Goal: Information Seeking & Learning: Check status

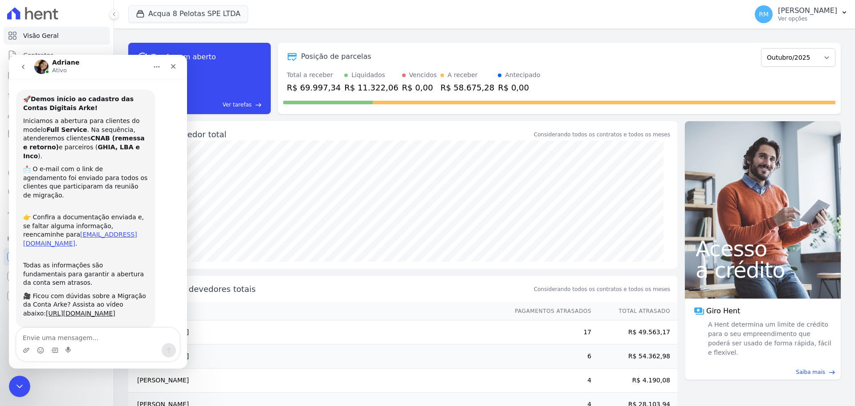
click at [500, 134] on div "Saldo devedor total" at bounding box center [340, 134] width 384 height 12
click at [172, 69] on icon "Fechar" at bounding box center [173, 66] width 7 height 7
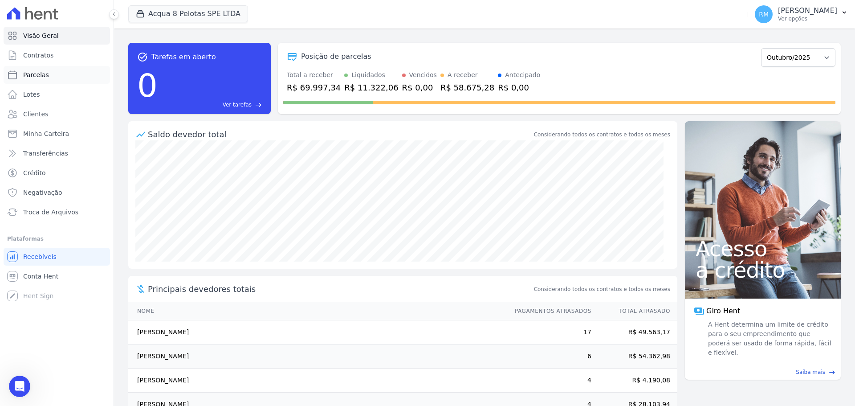
click at [26, 73] on span "Parcelas" at bounding box center [36, 74] width 26 height 9
select select
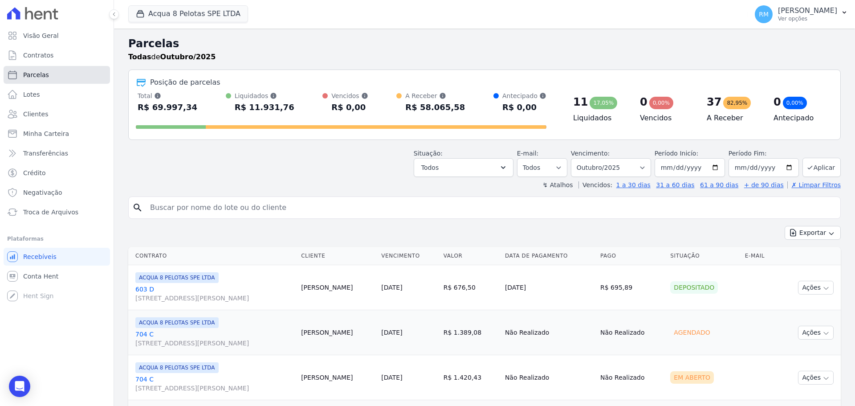
click at [52, 74] on link "Parcelas" at bounding box center [57, 75] width 106 height 18
select select
click at [250, 200] on input "search" at bounding box center [491, 208] width 692 height 18
type input "aline%k"
select select
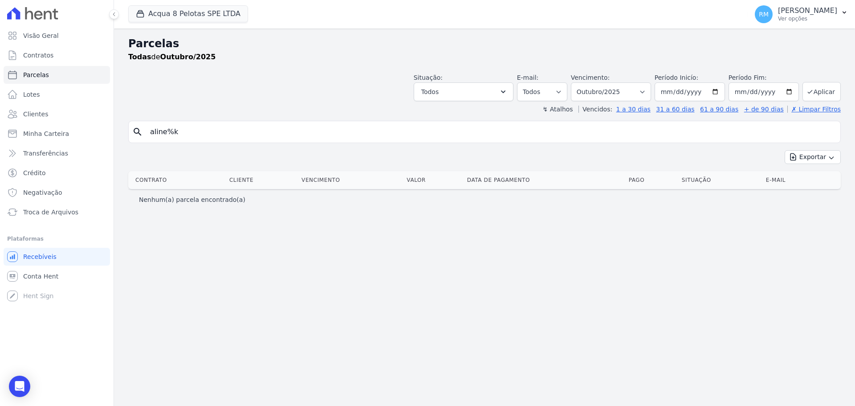
click at [260, 135] on input "aline%k" at bounding box center [491, 132] width 692 height 18
click at [259, 133] on input "alin" at bounding box center [491, 132] width 692 height 18
type input "aline"
select select
click at [210, 19] on button "Acqua 8 Pelotas SPE LTDA" at bounding box center [188, 13] width 120 height 17
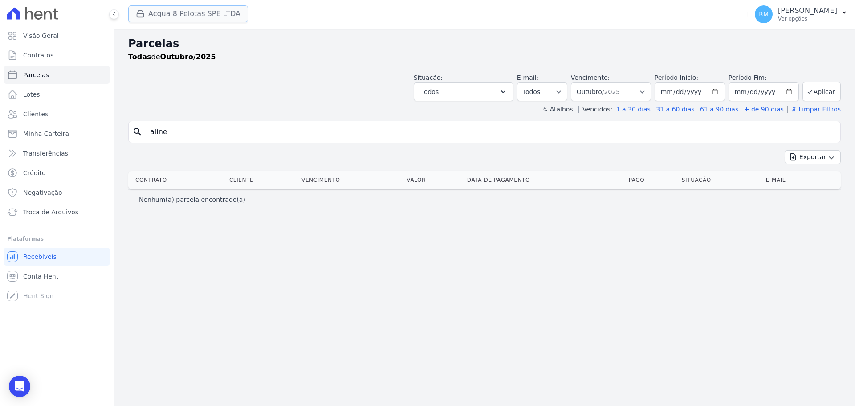
click at [179, 12] on button "Acqua 8 Pelotas SPE LTDA" at bounding box center [188, 13] width 120 height 17
click at [352, 273] on div "Parcelas Todas de Outubro/2025 Situação: Agendado Em Aberto Pago Processando Ca…" at bounding box center [484, 217] width 741 height 377
select select
click at [188, 11] on button "Acqua 8 Pelotas SPE LTDA" at bounding box center [188, 13] width 120 height 17
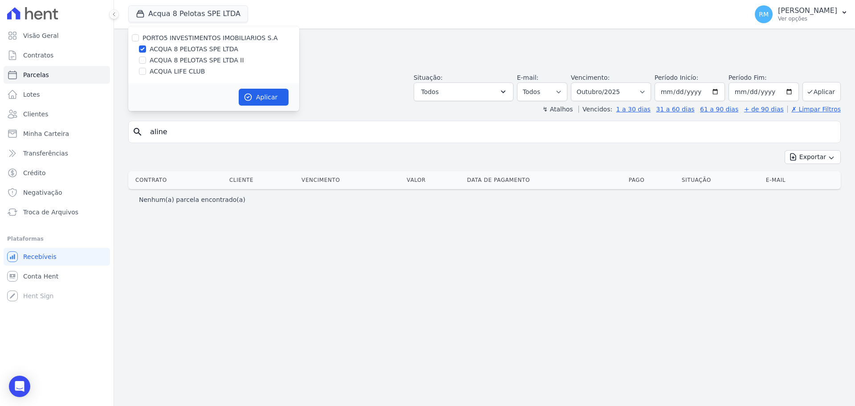
click at [187, 58] on label "ACQUA 8 PELOTAS SPE LTDA II" at bounding box center [197, 60] width 94 height 9
click at [146, 58] on input "ACQUA 8 PELOTAS SPE LTDA II" at bounding box center [142, 60] width 7 height 7
checkbox input "true"
click at [185, 45] on label "ACQUA 8 PELOTAS SPE LTDA" at bounding box center [194, 49] width 89 height 9
click at [146, 45] on input "ACQUA 8 PELOTAS SPE LTDA" at bounding box center [142, 48] width 7 height 7
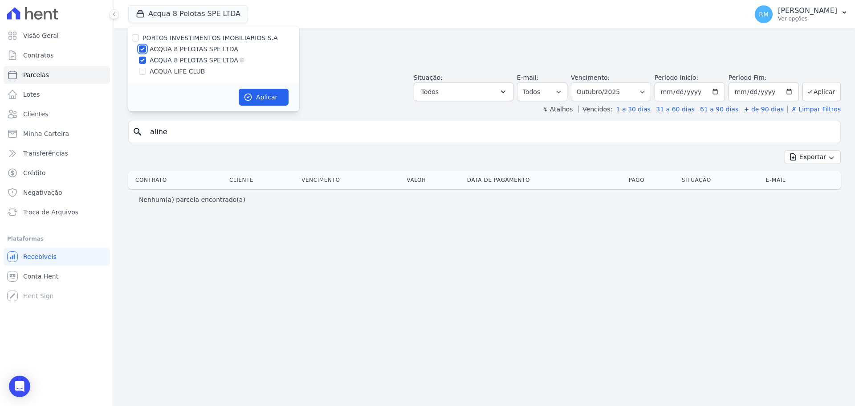
checkbox input "false"
click at [179, 60] on label "ACQUA 8 PELOTAS SPE LTDA II" at bounding box center [197, 60] width 94 height 9
click at [146, 60] on input "ACQUA 8 PELOTAS SPE LTDA II" at bounding box center [142, 60] width 7 height 7
checkbox input "false"
click at [178, 70] on label "ACQUA LIFE CLUB" at bounding box center [177, 71] width 55 height 9
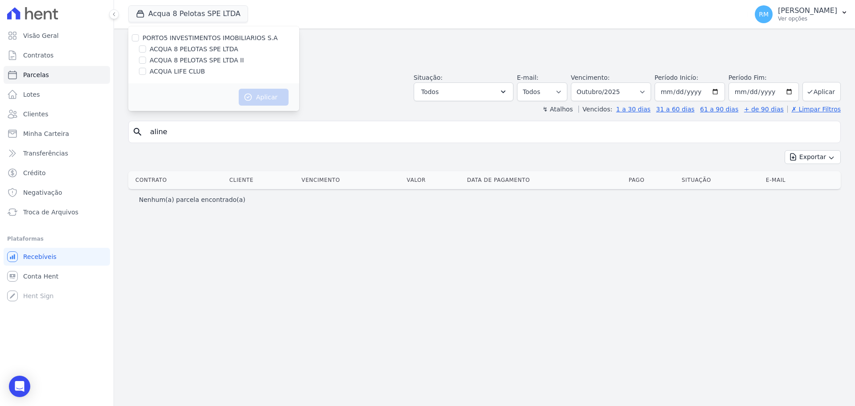
click at [146, 70] on input "ACQUA LIFE CLUB" at bounding box center [142, 71] width 7 height 7
checkbox input "true"
click at [253, 102] on button "Aplicar" at bounding box center [264, 97] width 50 height 17
select select
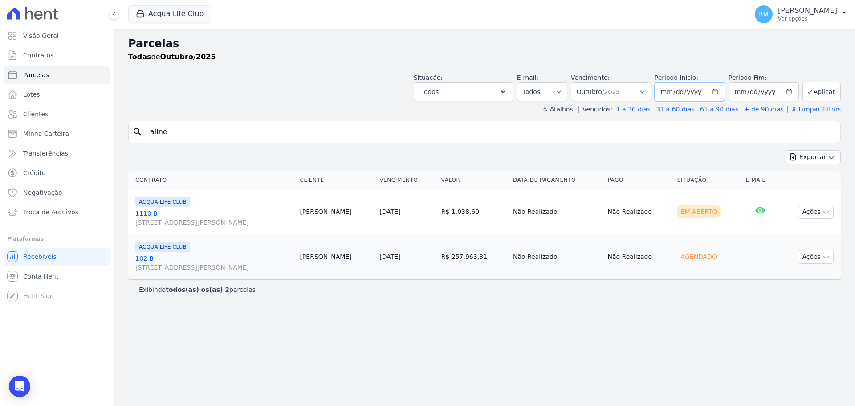
click at [725, 90] on input "2025-10-01" at bounding box center [690, 91] width 70 height 19
click at [724, 90] on input "2025-10-01" at bounding box center [690, 91] width 70 height 19
type input "[DATE]"
click at [832, 88] on button "Aplicar" at bounding box center [822, 91] width 38 height 19
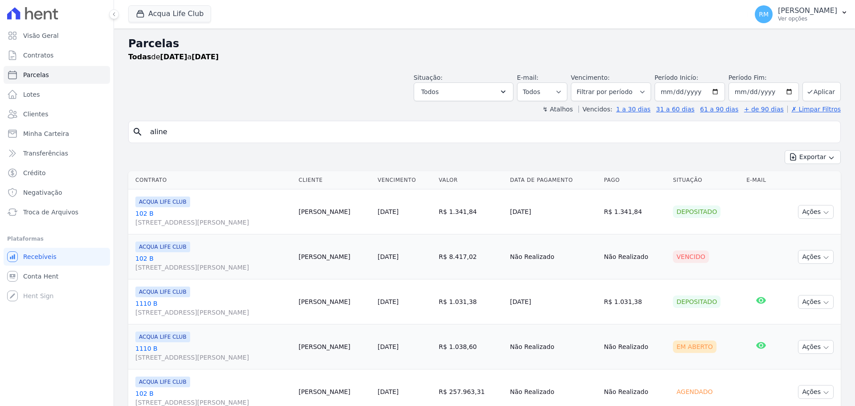
select select
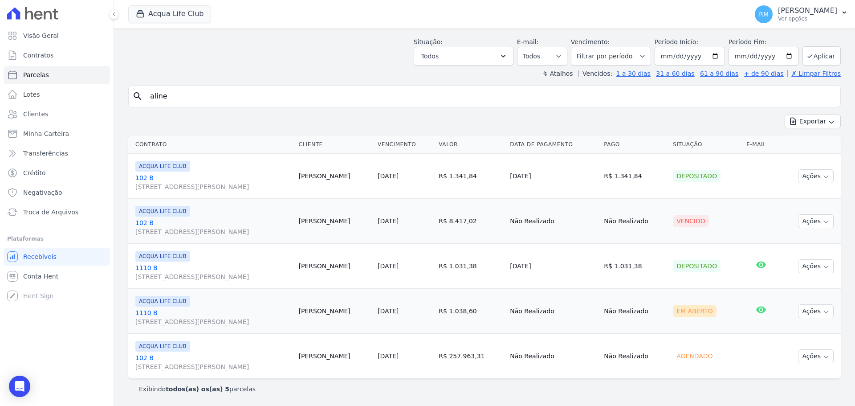
click at [199, 94] on input "aline" at bounding box center [491, 96] width 692 height 18
click at [191, 14] on button "Acqua Life Club" at bounding box center [169, 13] width 83 height 17
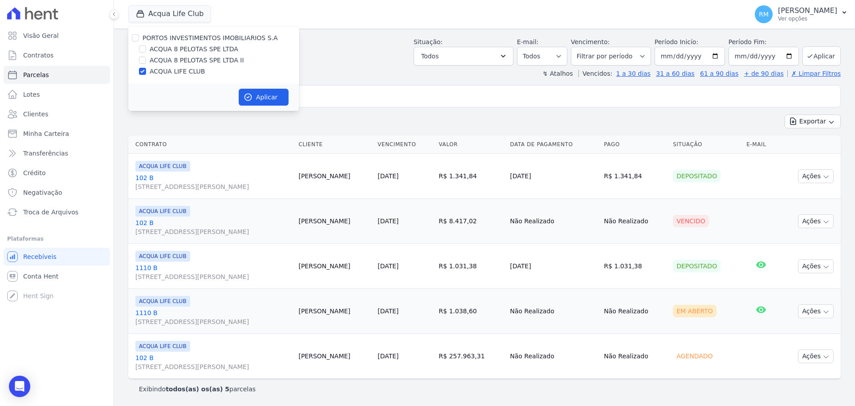
click at [169, 47] on label "ACQUA 8 PELOTAS SPE LTDA" at bounding box center [194, 49] width 89 height 9
click at [146, 47] on input "ACQUA 8 PELOTAS SPE LTDA" at bounding box center [142, 48] width 7 height 7
checkbox input "true"
click at [158, 70] on label "ACQUA LIFE CLUB" at bounding box center [177, 71] width 55 height 9
click at [146, 70] on input "ACQUA LIFE CLUB" at bounding box center [142, 71] width 7 height 7
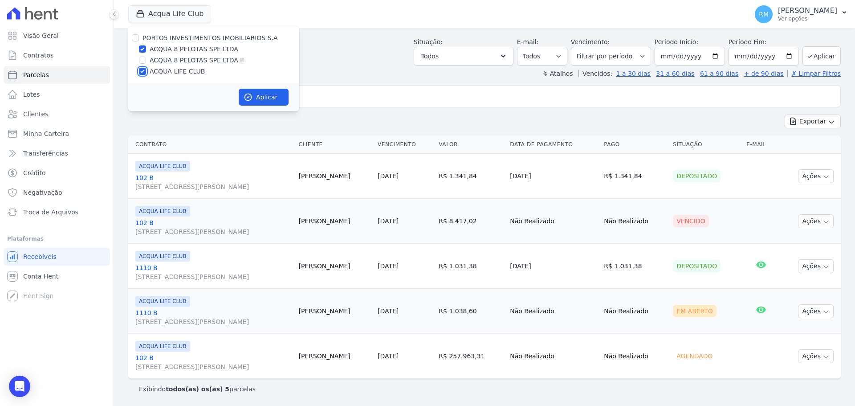
checkbox input "false"
click at [152, 61] on label "ACQUA 8 PELOTAS SPE LTDA II" at bounding box center [197, 60] width 94 height 9
click at [146, 61] on input "ACQUA 8 PELOTAS SPE LTDA II" at bounding box center [142, 60] width 7 height 7
checkbox input "true"
click at [214, 51] on label "ACQUA 8 PELOTAS SPE LTDA" at bounding box center [194, 49] width 89 height 9
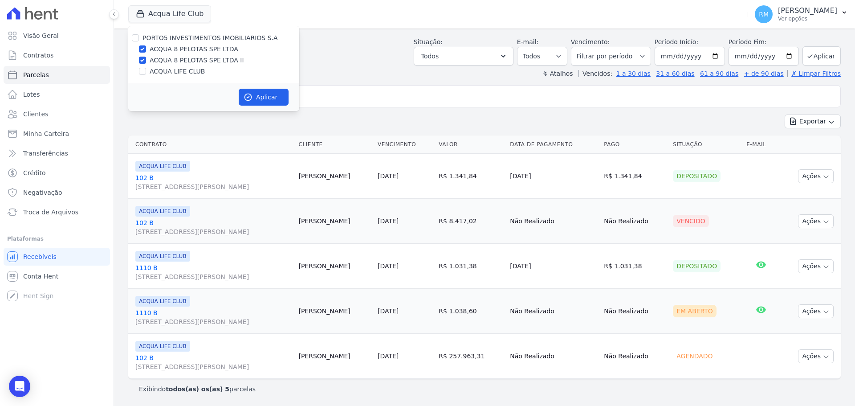
click at [146, 51] on input "ACQUA 8 PELOTAS SPE LTDA" at bounding box center [142, 48] width 7 height 7
checkbox input "false"
click at [259, 98] on button "Aplicar" at bounding box center [264, 97] width 50 height 17
select select
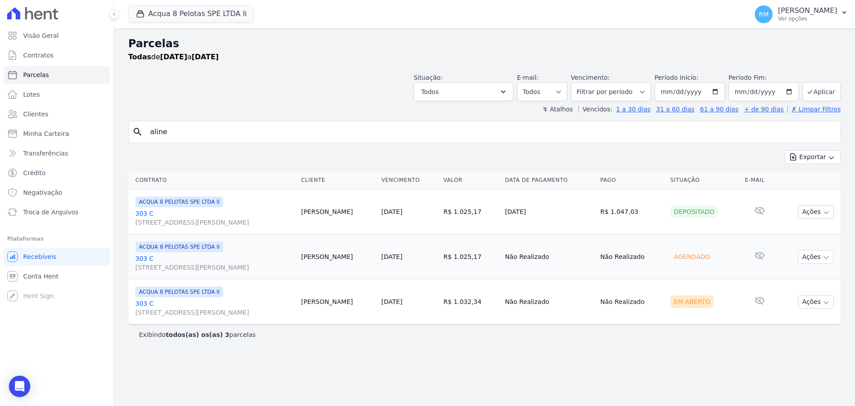
click at [253, 121] on div "search aline" at bounding box center [484, 132] width 713 height 22
click at [205, 143] on div "search aline Exportar Exportar PDF Exportar CSV Contrato Cliente Vencimento Val…" at bounding box center [484, 233] width 713 height 224
click at [227, 133] on input "aline" at bounding box center [491, 132] width 692 height 18
select select
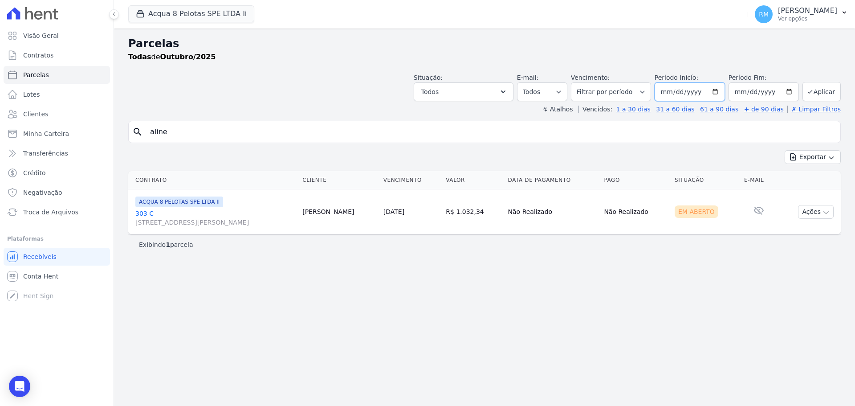
click at [677, 92] on input "2025-10-01" at bounding box center [690, 91] width 70 height 19
click at [720, 91] on input "2025-10-01" at bounding box center [690, 91] width 70 height 19
type input "[DATE]"
click at [817, 90] on button "Aplicar" at bounding box center [822, 91] width 38 height 19
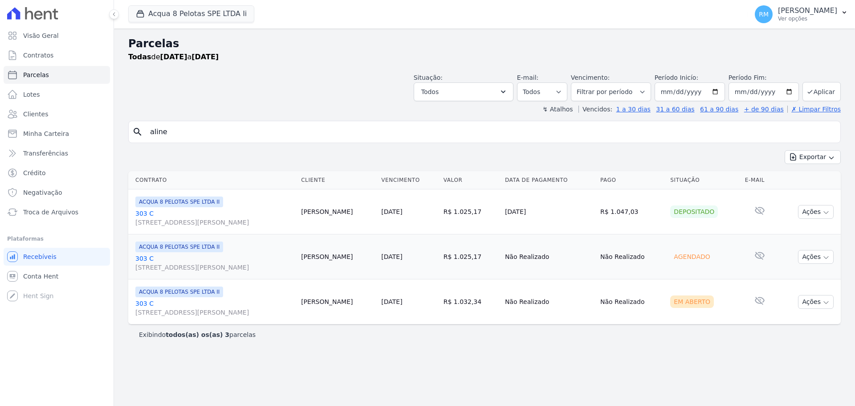
select select
click at [758, 210] on icon at bounding box center [760, 210] width 11 height 11
click at [809, 214] on button "Ações" at bounding box center [816, 212] width 36 height 14
click at [272, 224] on span "[STREET_ADDRESS][PERSON_NAME]" at bounding box center [214, 222] width 159 height 9
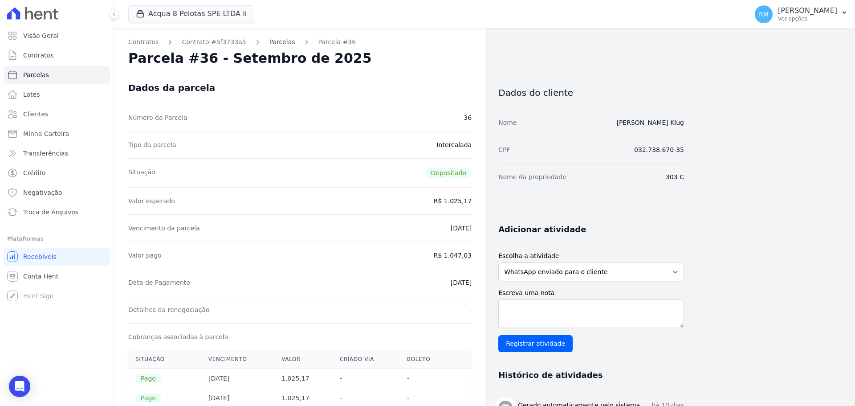
click at [277, 42] on link "Parcelas" at bounding box center [282, 41] width 26 height 9
select select
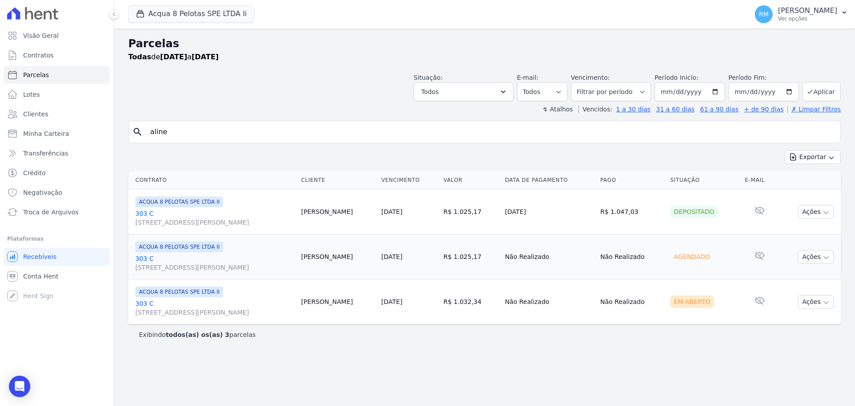
click at [207, 217] on link "[GEOGRAPHIC_DATA][STREET_ADDRESS][PERSON_NAME]" at bounding box center [214, 218] width 159 height 18
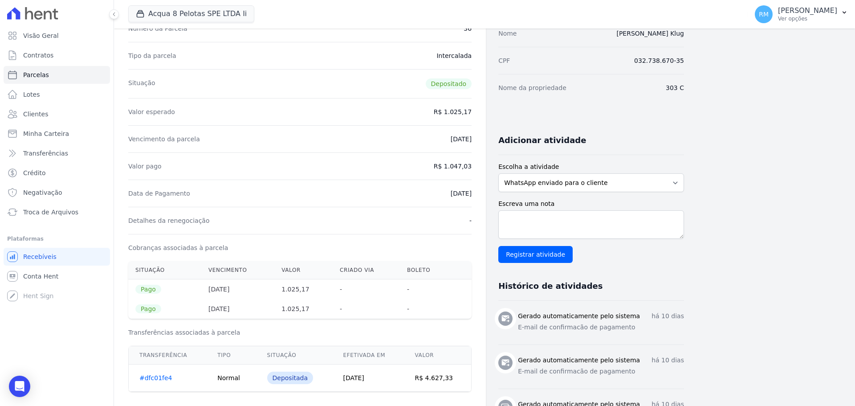
scroll to position [178, 0]
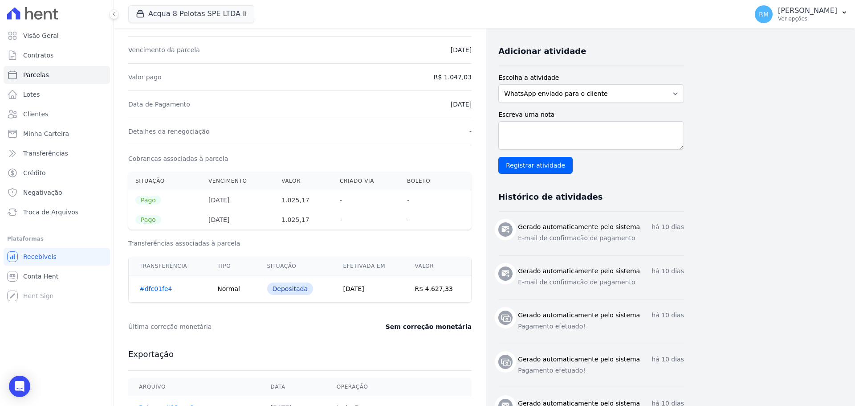
click at [147, 289] on link "#dfc01fe4" at bounding box center [155, 288] width 33 height 7
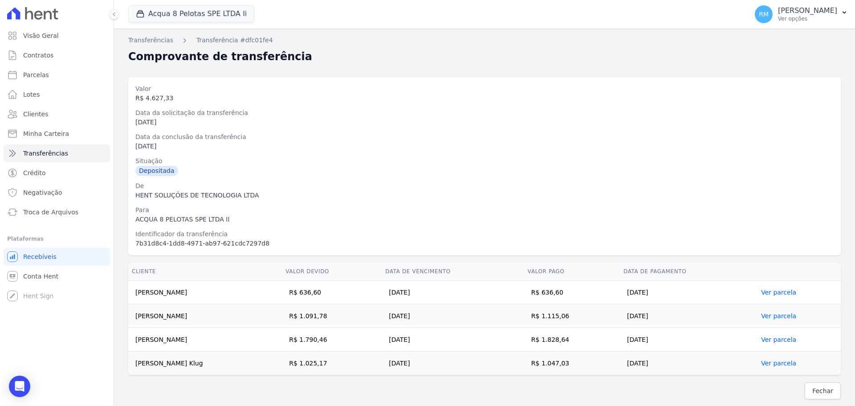
scroll to position [0, 0]
click at [769, 364] on link "Ver parcela" at bounding box center [778, 362] width 35 height 7
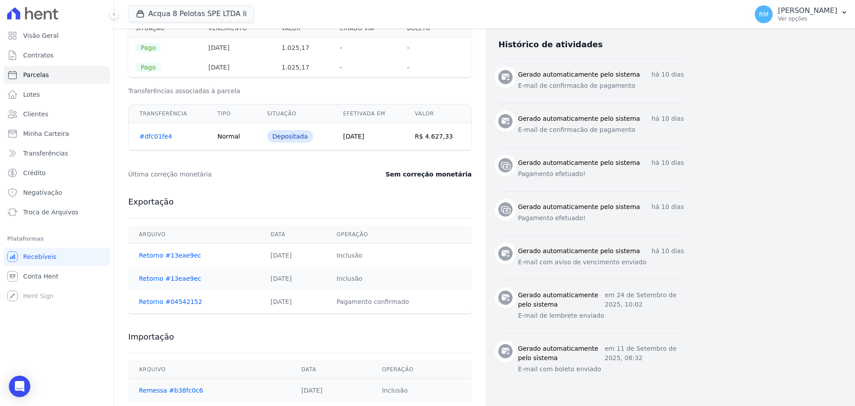
scroll to position [375, 0]
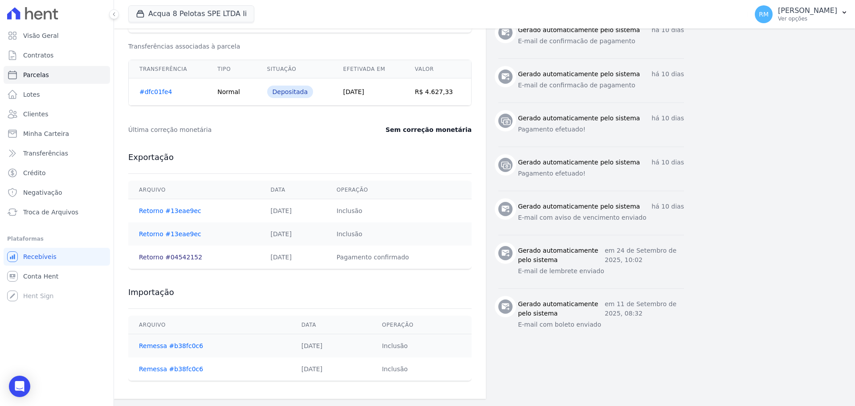
click at [178, 258] on link "Retorno #04542152" at bounding box center [170, 256] width 63 height 7
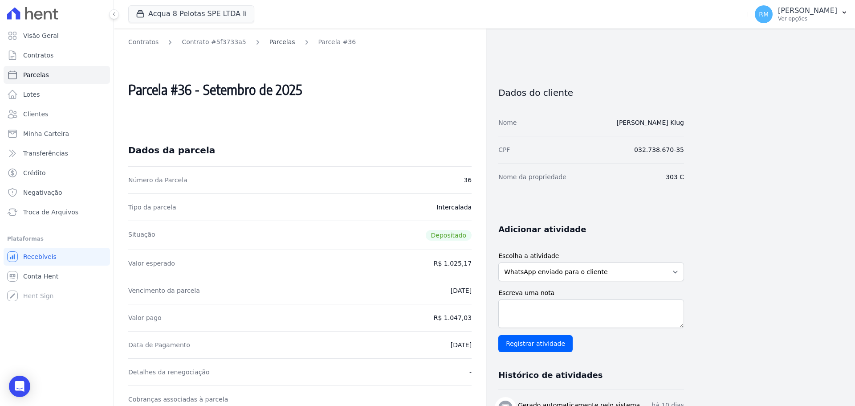
click at [269, 43] on link "Parcelas" at bounding box center [282, 41] width 26 height 9
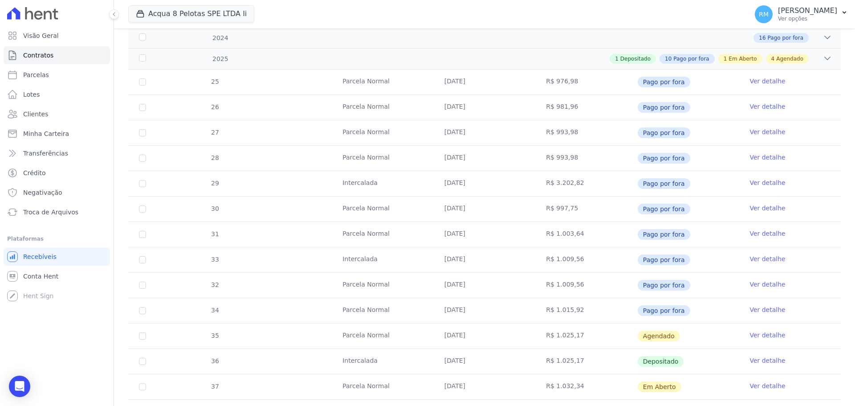
scroll to position [340, 0]
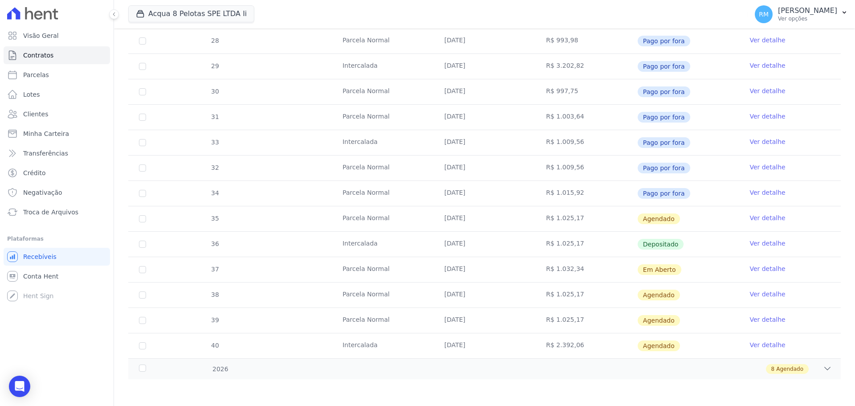
click at [755, 272] on link "Ver detalhe" at bounding box center [768, 268] width 36 height 9
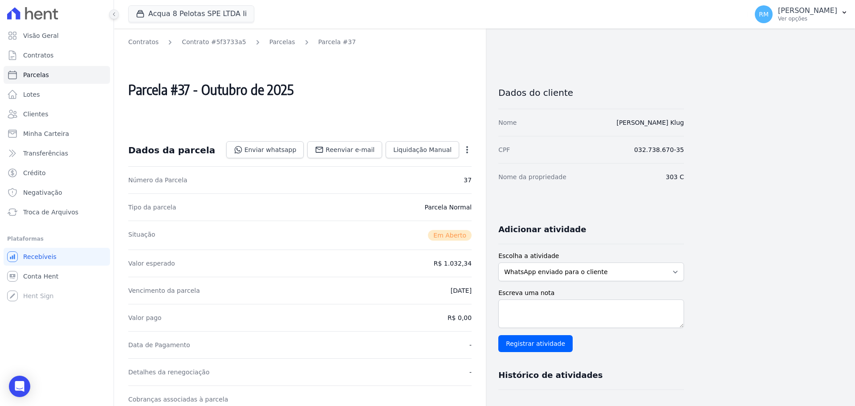
click at [112, 17] on button at bounding box center [114, 14] width 10 height 10
click at [274, 43] on link "Parcelas" at bounding box center [282, 41] width 26 height 9
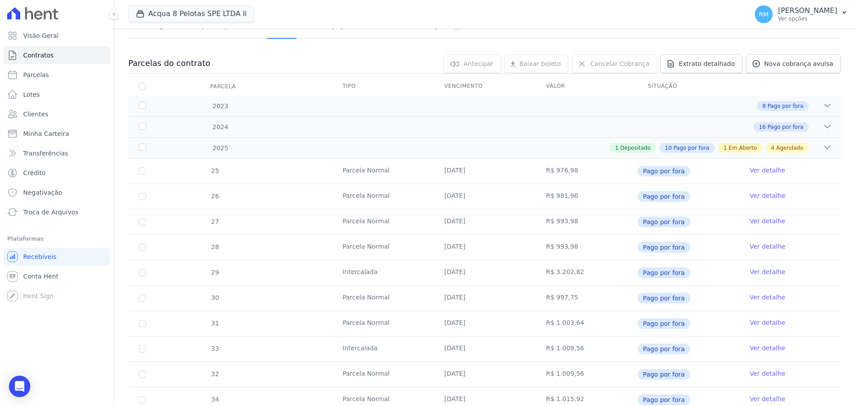
scroll to position [223, 0]
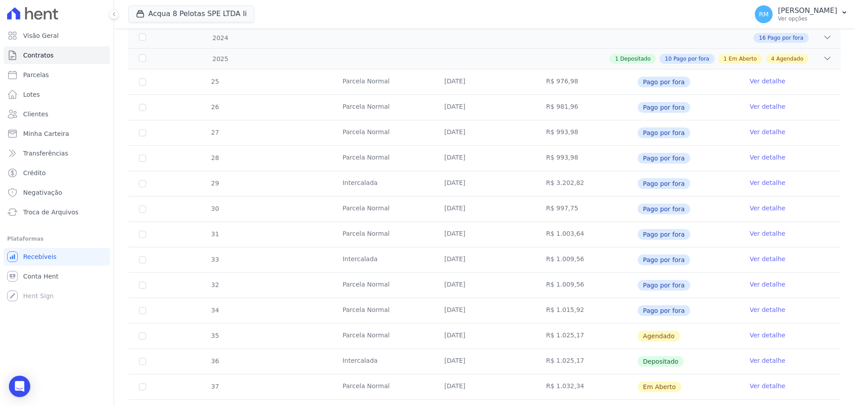
click at [762, 359] on link "Ver detalhe" at bounding box center [768, 360] width 36 height 9
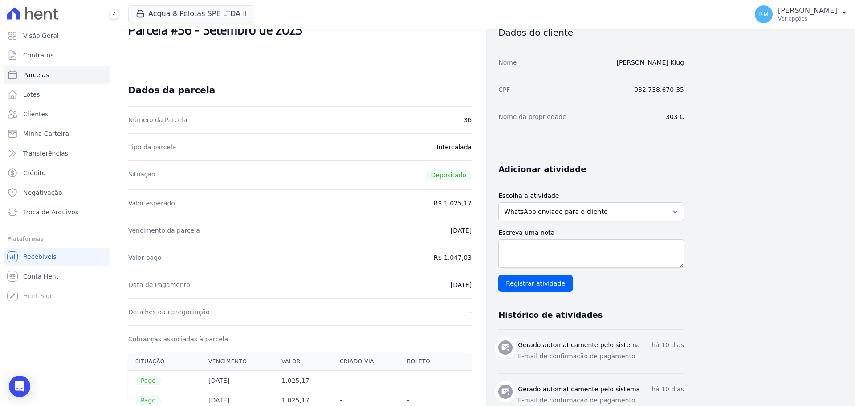
scroll to position [105, 0]
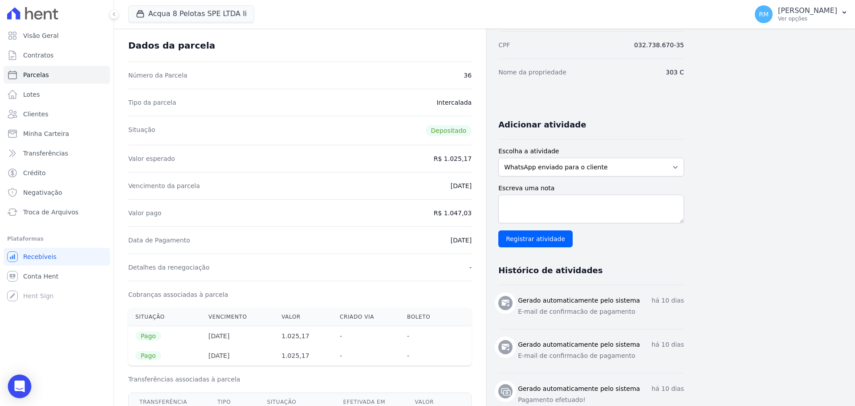
click at [16, 384] on icon "Open Intercom Messenger" at bounding box center [19, 386] width 10 height 12
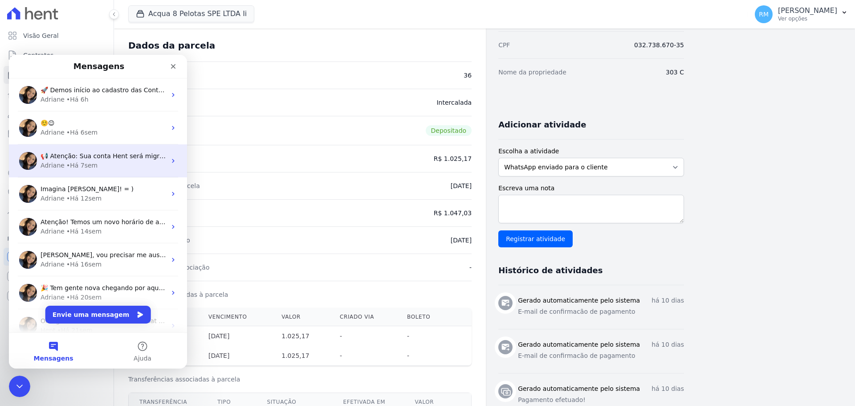
scroll to position [78, 0]
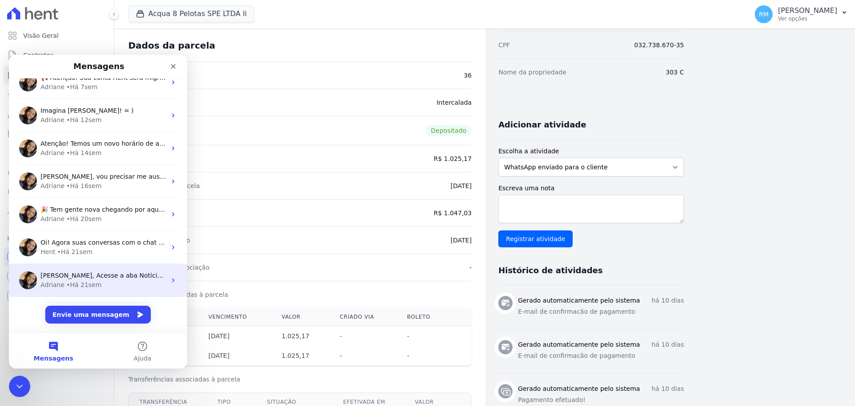
click at [114, 273] on span "Olá Raquel, Acesse a aba Noticias e fique por dentro das novidades Hent. Acabam…" at bounding box center [294, 275] width 507 height 7
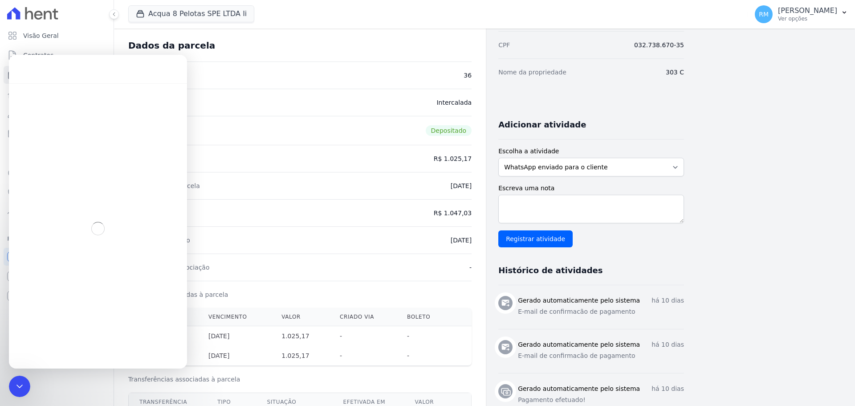
scroll to position [42, 0]
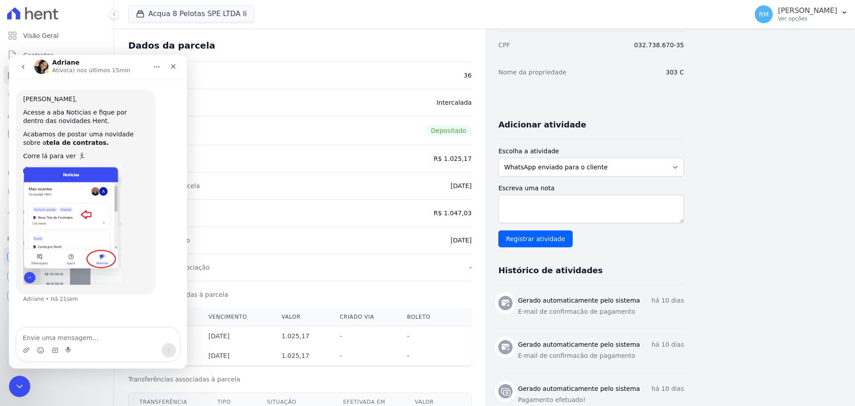
click at [98, 334] on textarea "Envie uma mensagem..." at bounding box center [97, 335] width 163 height 15
type textarea "Boa tarde! Tudo bem?"
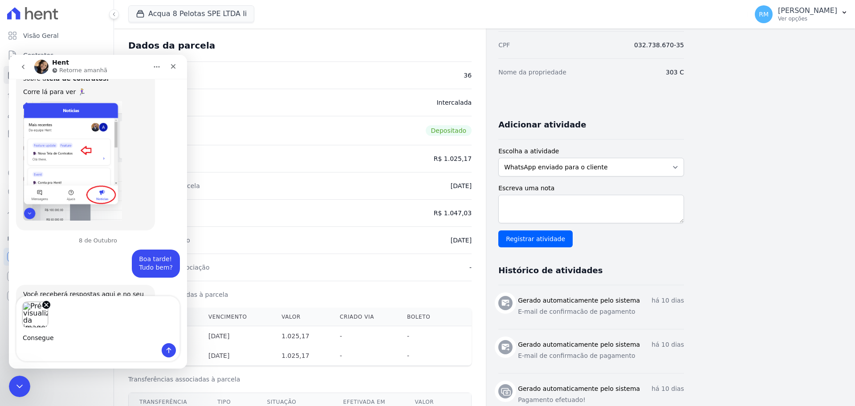
scroll to position [155, 0]
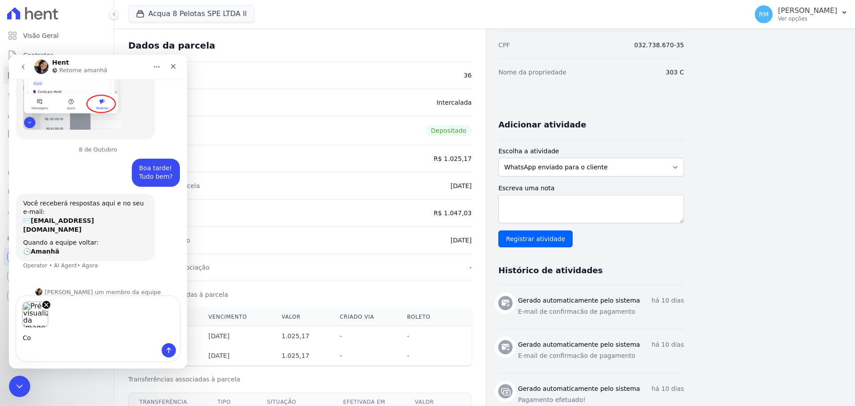
type textarea "C"
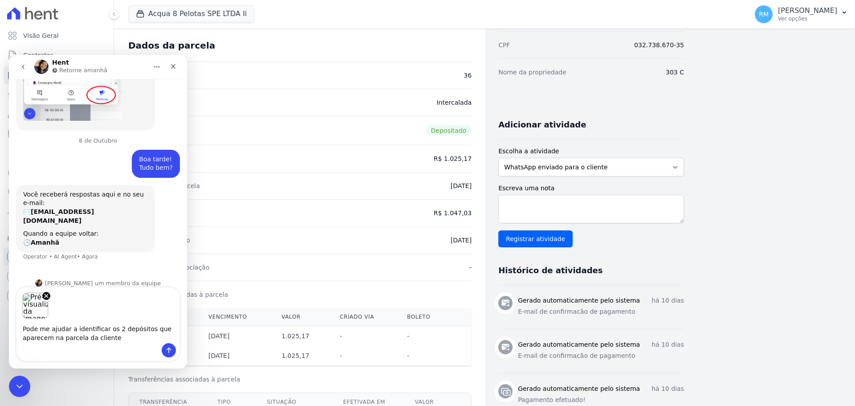
type textarea "Pode me ajudar a identificar os 2 depósitos que aparecem na parcela da cliente?"
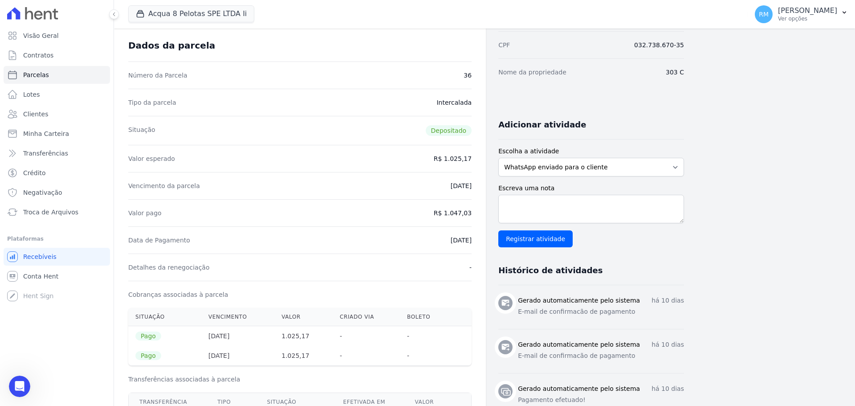
scroll to position [0, 0]
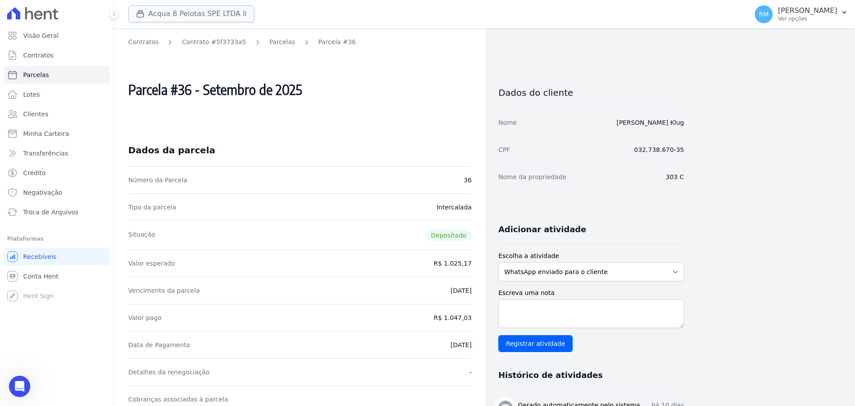
click at [209, 20] on button "Acqua 8 Pelotas SPE LTDA Ii" at bounding box center [191, 13] width 126 height 17
click at [196, 12] on button "Acqua 8 Pelotas SPE LTDA Ii" at bounding box center [191, 13] width 126 height 17
click at [206, 16] on button "Acqua 8 Pelotas SPE LTDA Ii" at bounding box center [191, 13] width 126 height 17
click at [149, 15] on button "Acqua 8 Pelotas SPE LTDA Ii" at bounding box center [191, 13] width 126 height 17
click at [138, 11] on icon "button" at bounding box center [140, 13] width 9 height 9
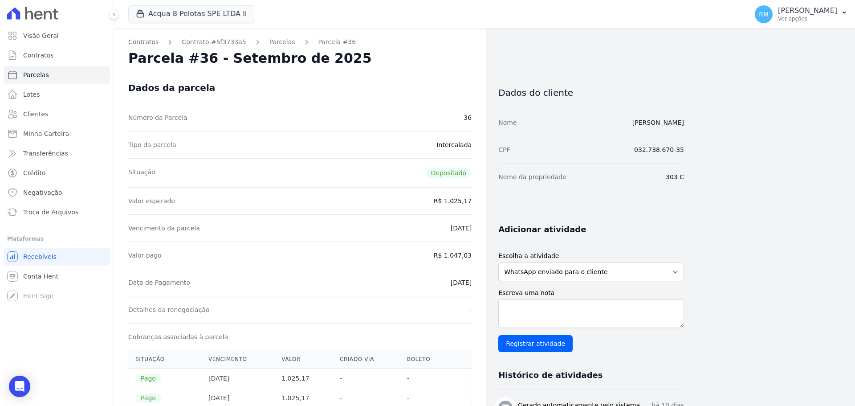
click at [83, 13] on div at bounding box center [57, 13] width 106 height 27
click at [179, 9] on button "Acqua 8 Pelotas SPE LTDA Ii" at bounding box center [191, 13] width 126 height 17
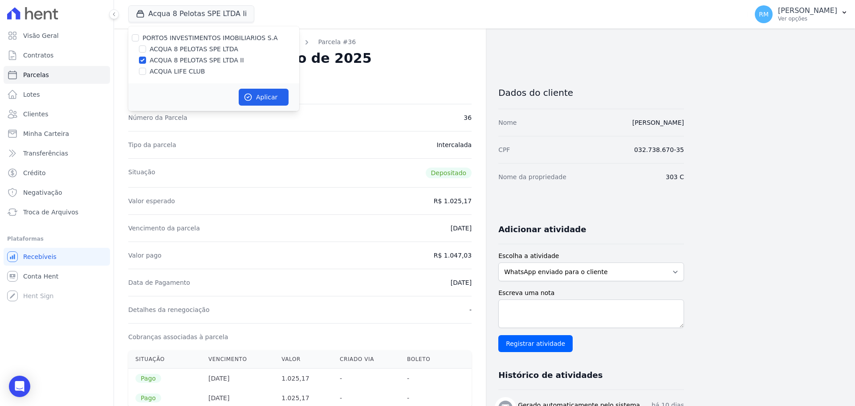
click at [178, 51] on label "ACQUA 8 PELOTAS SPE LTDA" at bounding box center [194, 49] width 89 height 9
click at [146, 51] on input "ACQUA 8 PELOTAS SPE LTDA" at bounding box center [142, 48] width 7 height 7
checkbox input "true"
drag, startPoint x: 144, startPoint y: 60, endPoint x: 221, endPoint y: 122, distance: 99.2
click at [144, 61] on input "ACQUA 8 PELOTAS SPE LTDA II" at bounding box center [142, 60] width 7 height 7
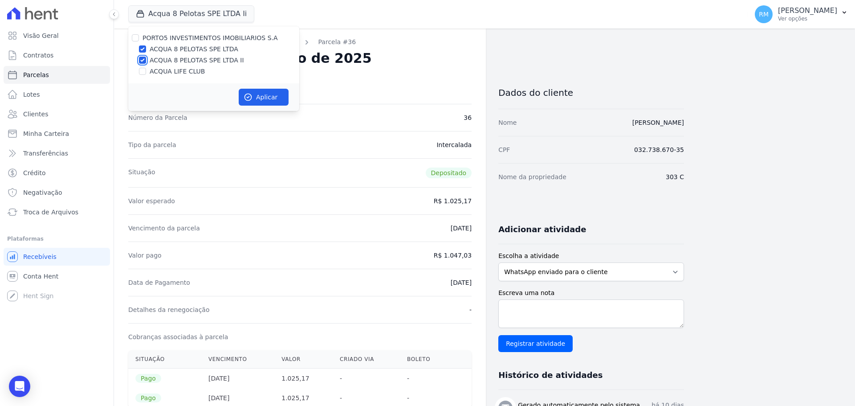
checkbox input "false"
click at [254, 102] on button "Aplicar" at bounding box center [264, 97] width 50 height 17
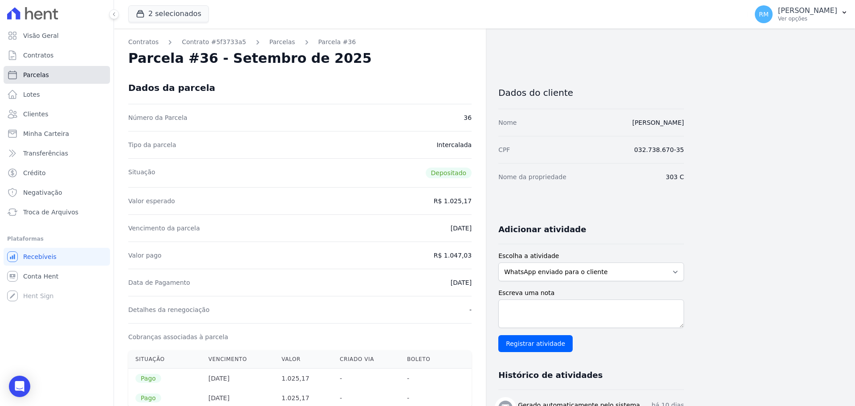
click at [43, 75] on span "Parcelas" at bounding box center [36, 74] width 26 height 9
select select
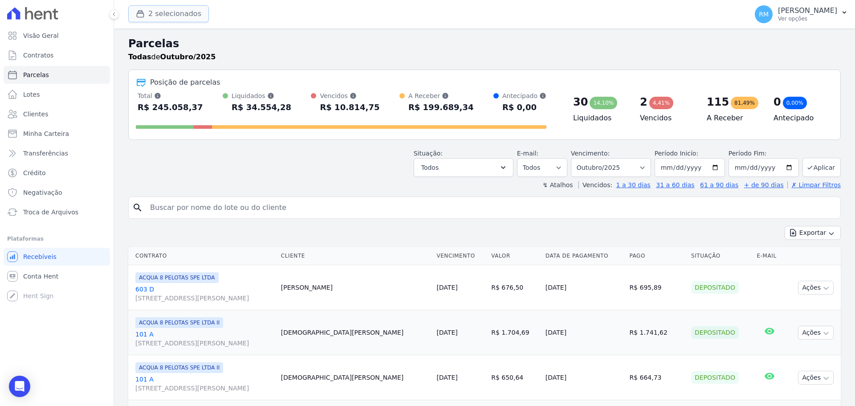
click at [181, 10] on button "2 selecionados" at bounding box center [168, 13] width 81 height 17
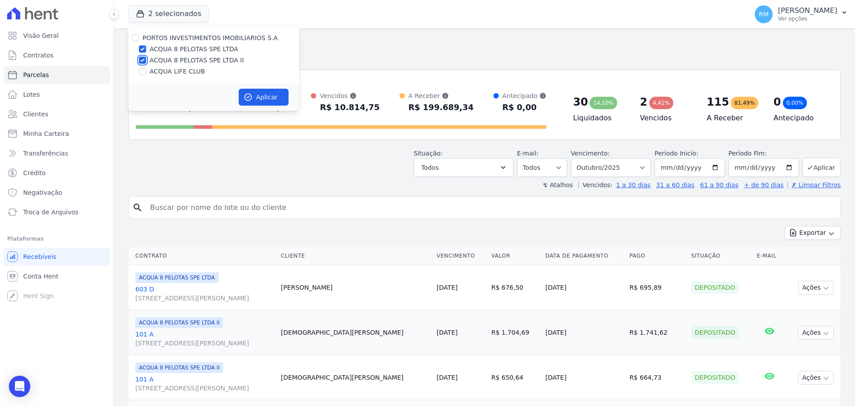
click at [143, 62] on input "ACQUA 8 PELOTAS SPE LTDA II" at bounding box center [142, 60] width 7 height 7
click at [146, 57] on div at bounding box center [142, 60] width 7 height 9
click at [143, 59] on input "ACQUA 8 PELOTAS SPE LTDA II" at bounding box center [142, 60] width 7 height 7
checkbox input "false"
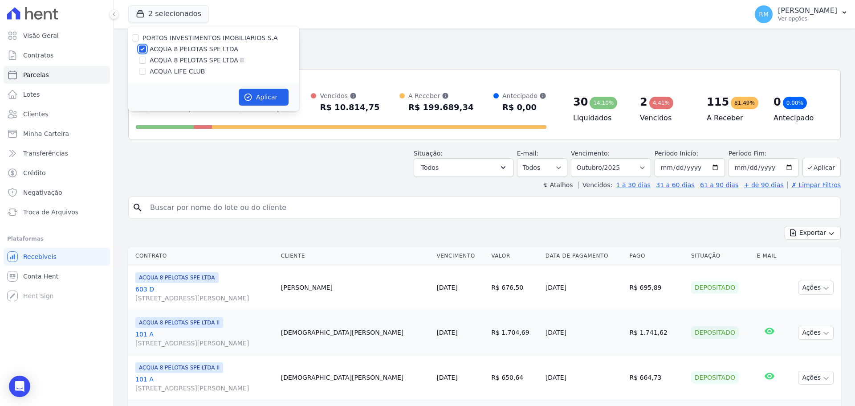
click at [144, 48] on input "ACQUA 8 PELOTAS SPE LTDA" at bounding box center [142, 48] width 7 height 7
checkbox input "false"
click at [144, 72] on input "ACQUA LIFE CLUB" at bounding box center [142, 71] width 7 height 7
checkbox input "true"
click at [260, 95] on button "Aplicar" at bounding box center [264, 97] width 50 height 17
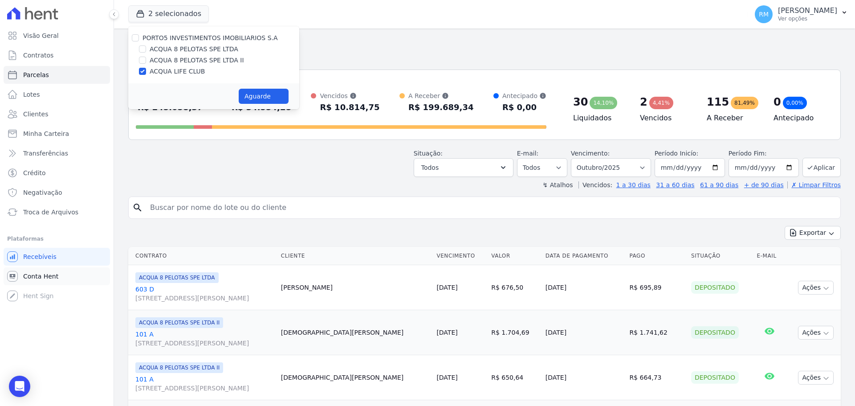
select select
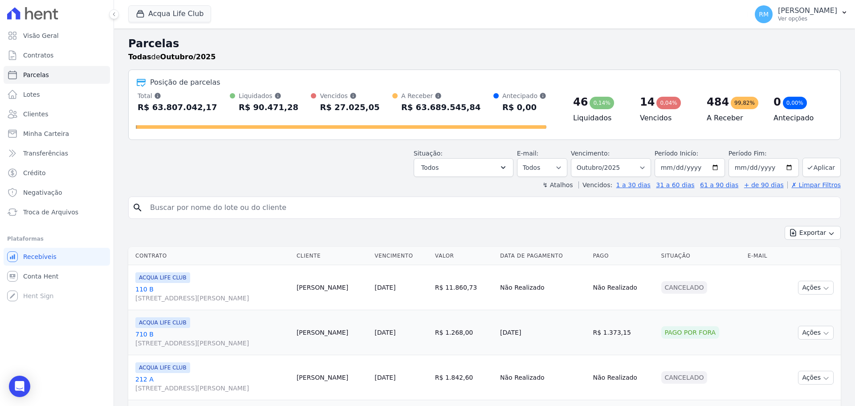
click at [221, 205] on input "search" at bounding box center [491, 208] width 692 height 18
type input "[PERSON_NAME]"
select select
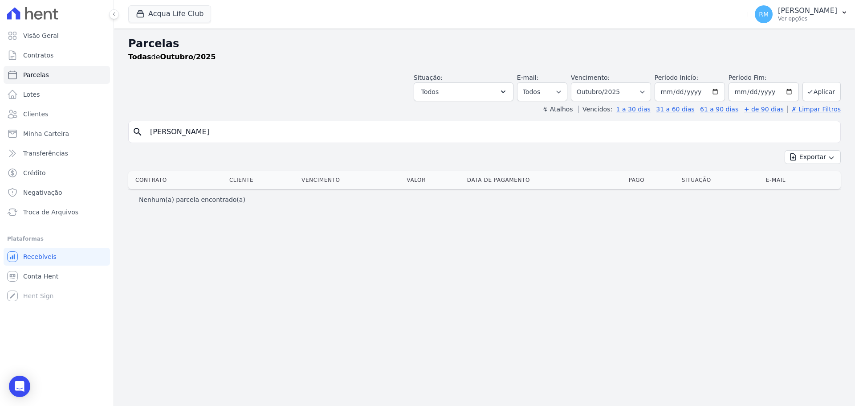
click at [171, 129] on input "[PERSON_NAME]" at bounding box center [491, 132] width 692 height 18
type input "nikol"
select select
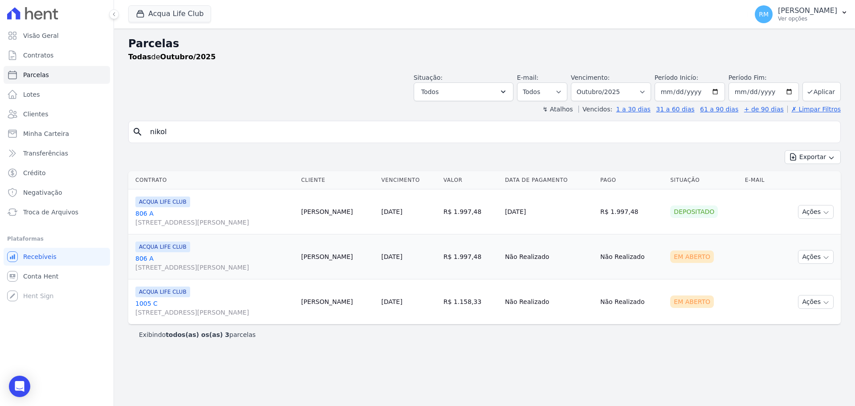
click at [194, 256] on link "806 A [STREET_ADDRESS][PERSON_NAME]" at bounding box center [214, 263] width 159 height 18
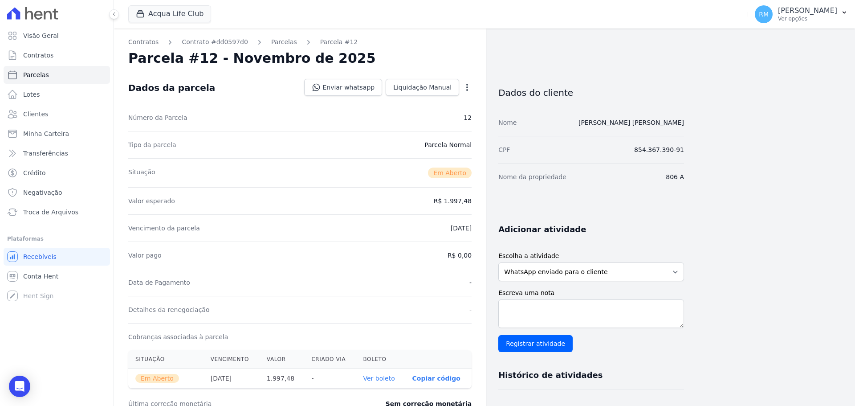
scroll to position [134, 0]
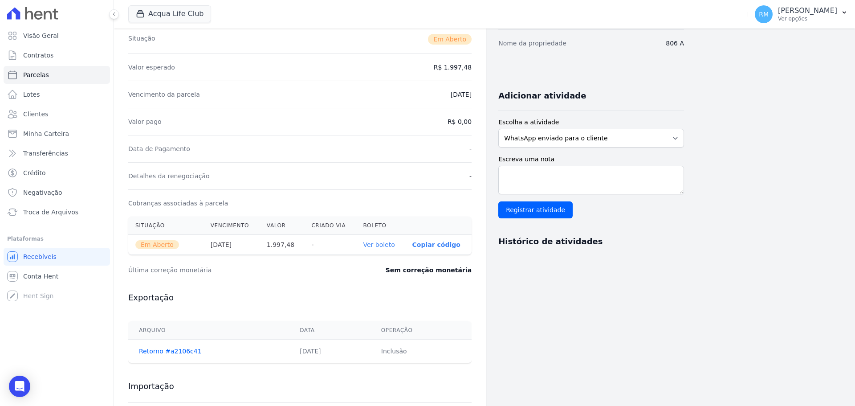
click at [381, 246] on link "Ver boleto" at bounding box center [379, 244] width 32 height 7
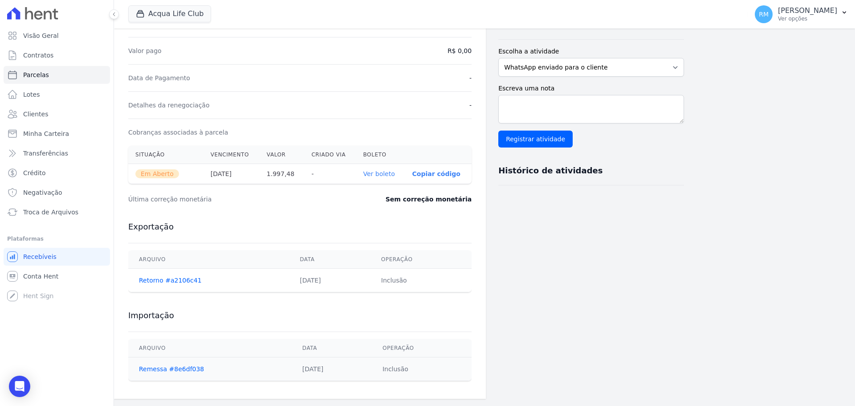
scroll to position [0, 0]
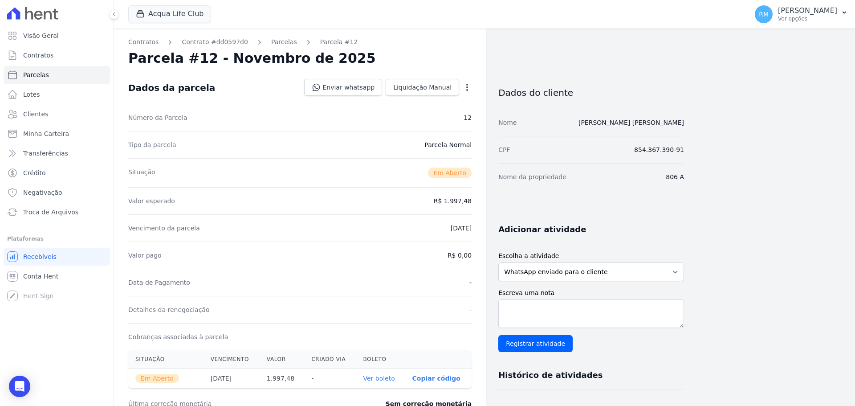
click at [264, 36] on div "Contratos Contrato #dd0597d0 [GEOGRAPHIC_DATA] Parcela #12 [GEOGRAPHIC_DATA] #1…" at bounding box center [300, 316] width 372 height 575
click at [264, 50] on h2 "Parcela #12 - Novembro de 2025" at bounding box center [252, 58] width 248 height 16
click at [271, 42] on link "Parcelas" at bounding box center [284, 41] width 26 height 9
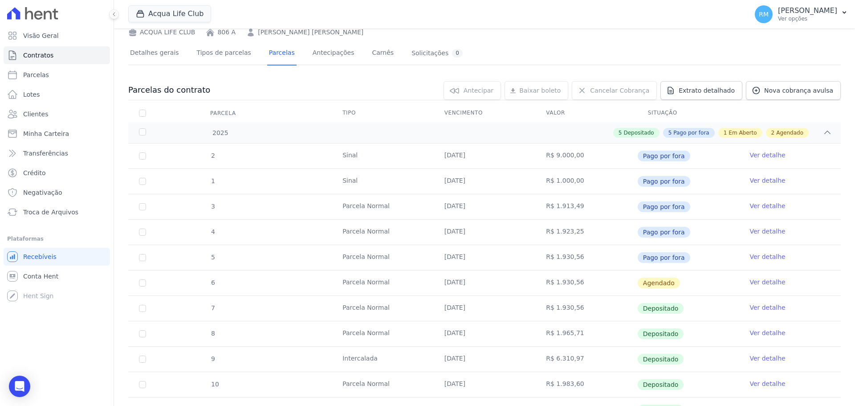
scroll to position [159, 0]
